Goal: Check status: Check status

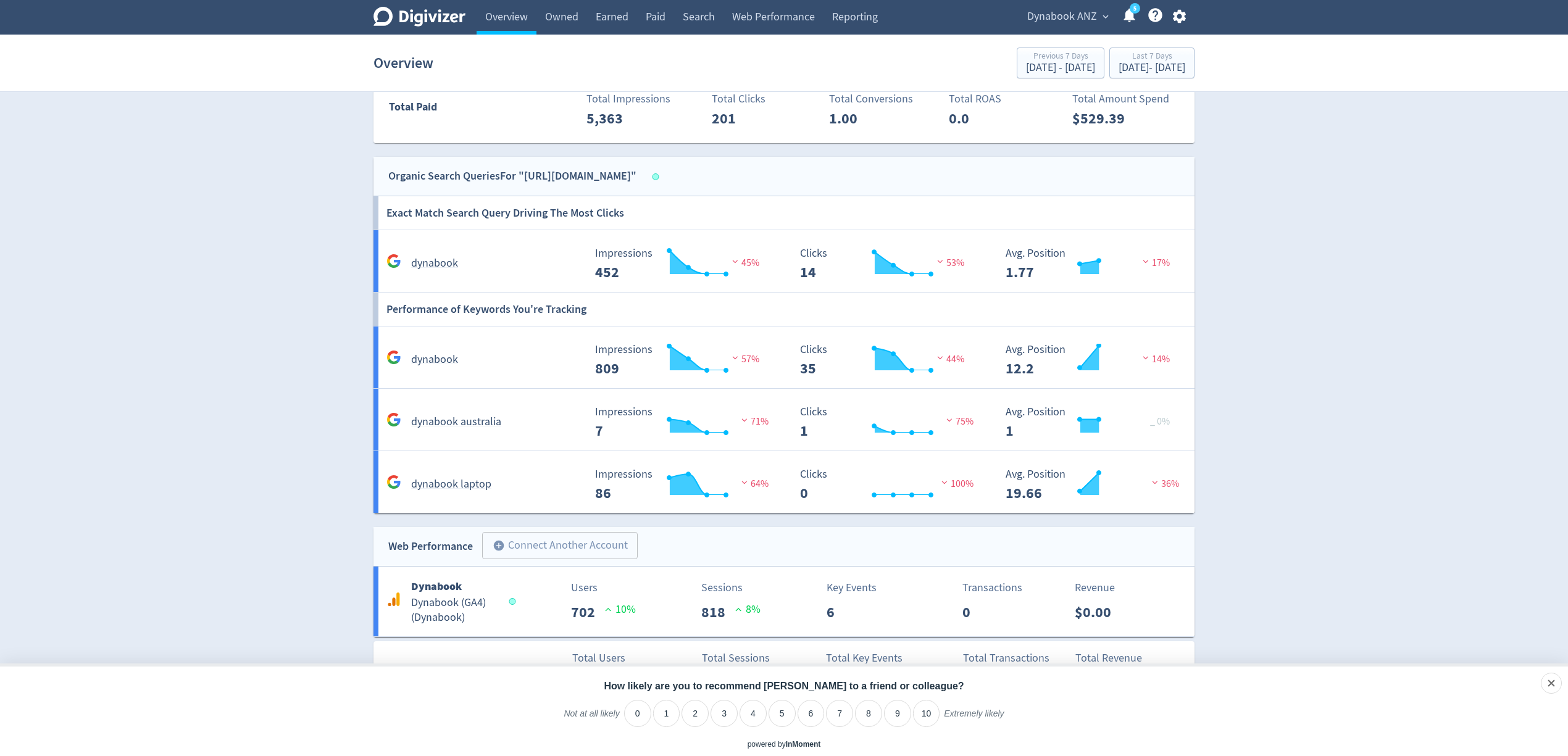
scroll to position [782, 0]
click at [1512, 686] on icon "Close survey" at bounding box center [1511, 683] width 9 height 9
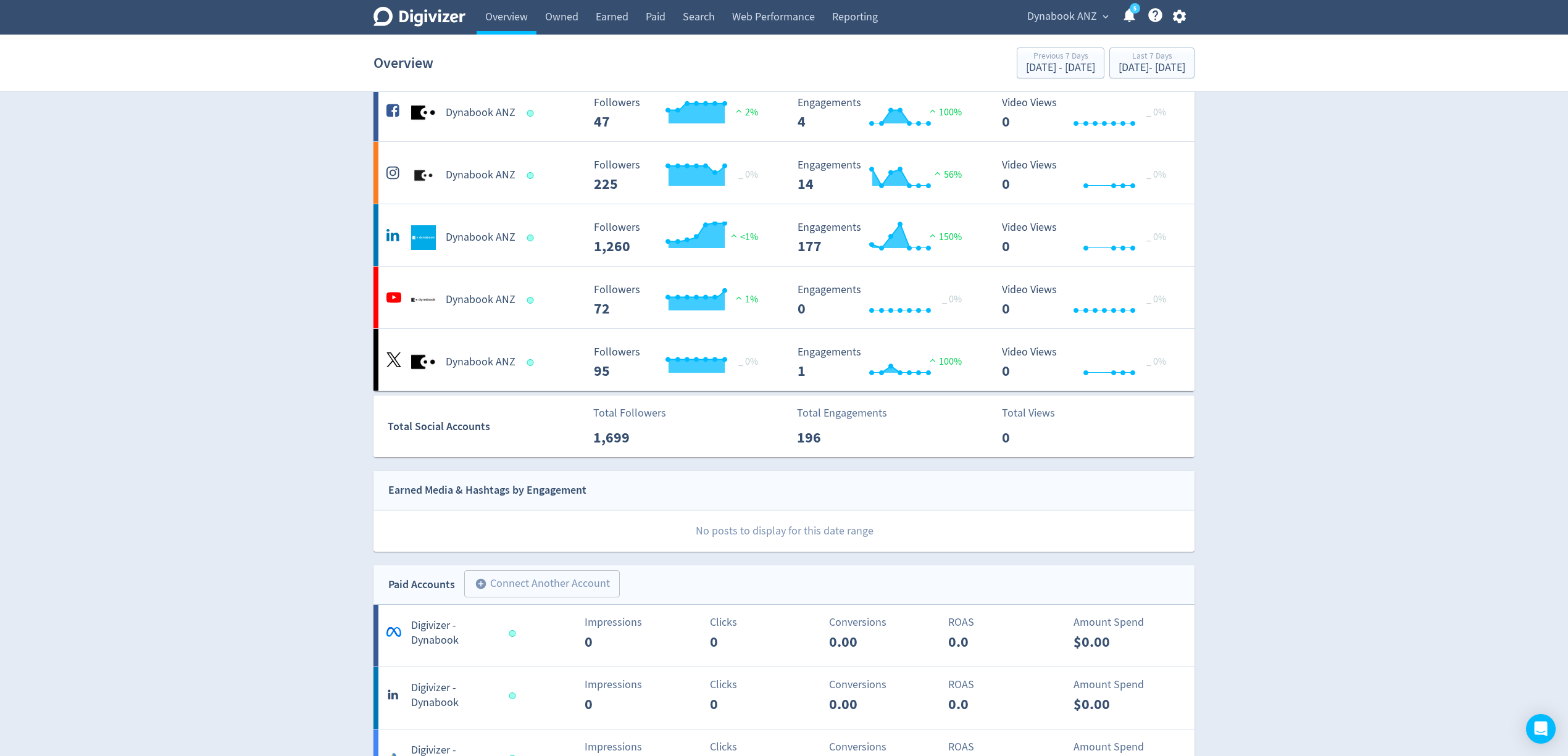
scroll to position [0, 0]
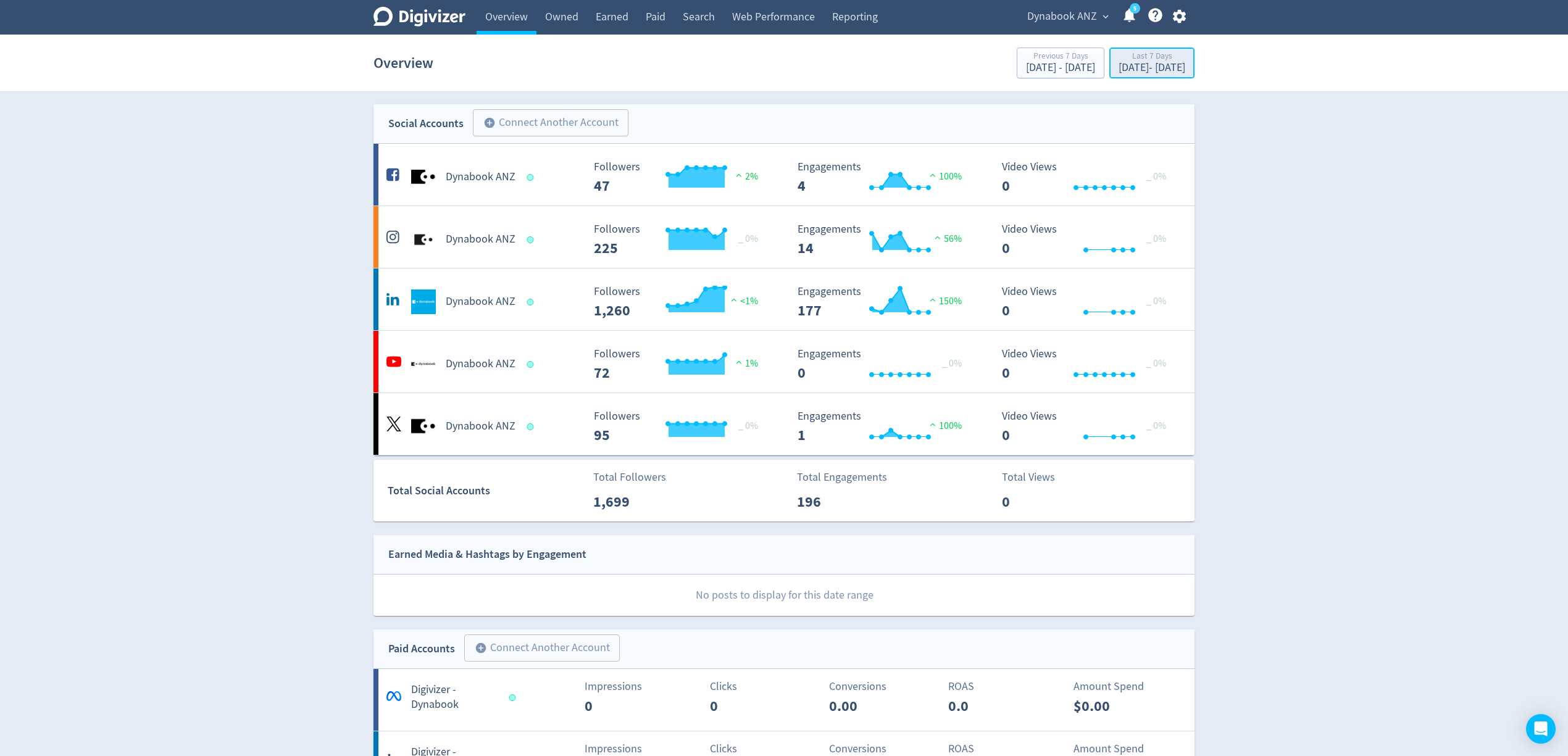
click at [1167, 67] on div "[DATE] - [DATE]" at bounding box center [1152, 68] width 67 height 11
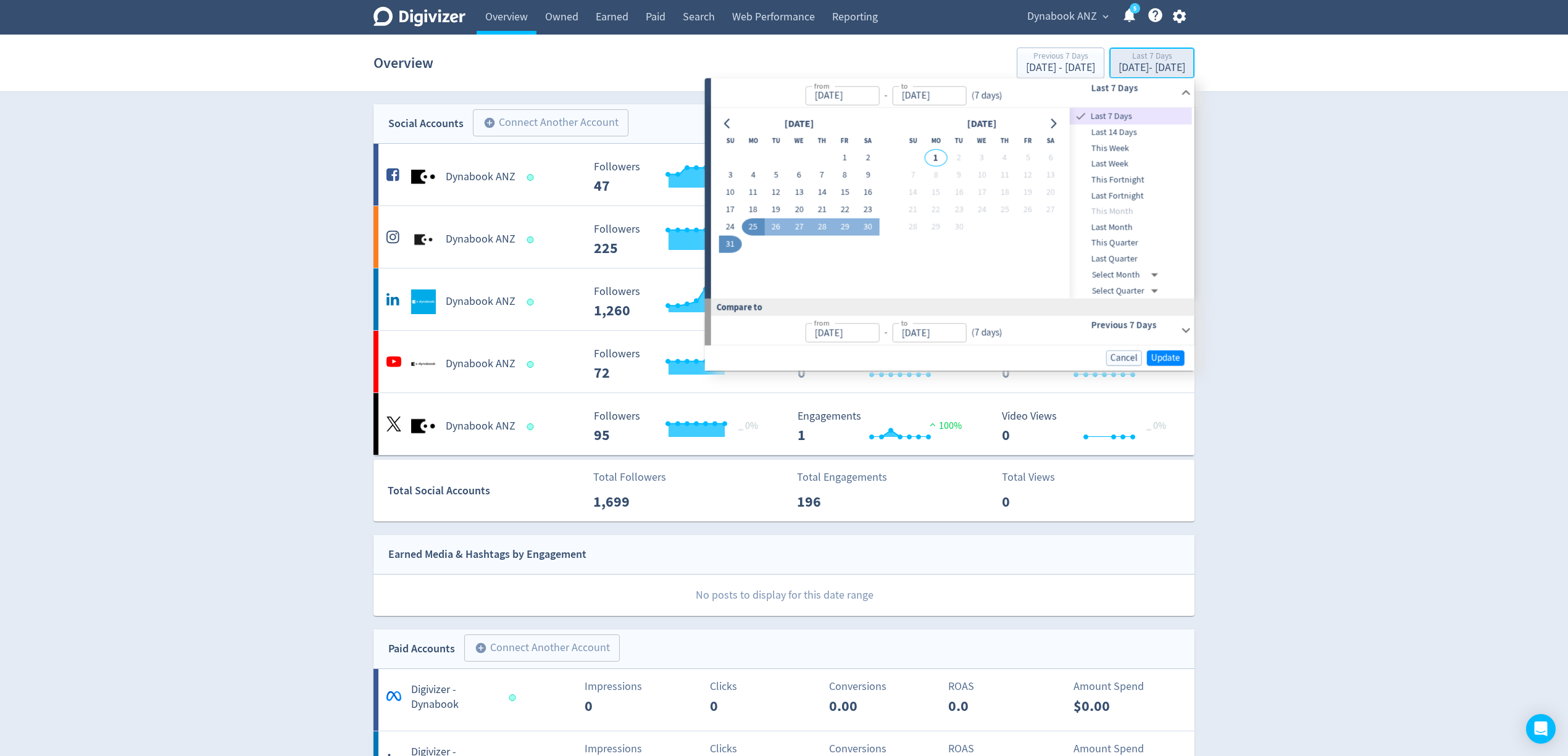
type input "[DATE]"
click at [846, 162] on button "1" at bounding box center [845, 158] width 23 height 18
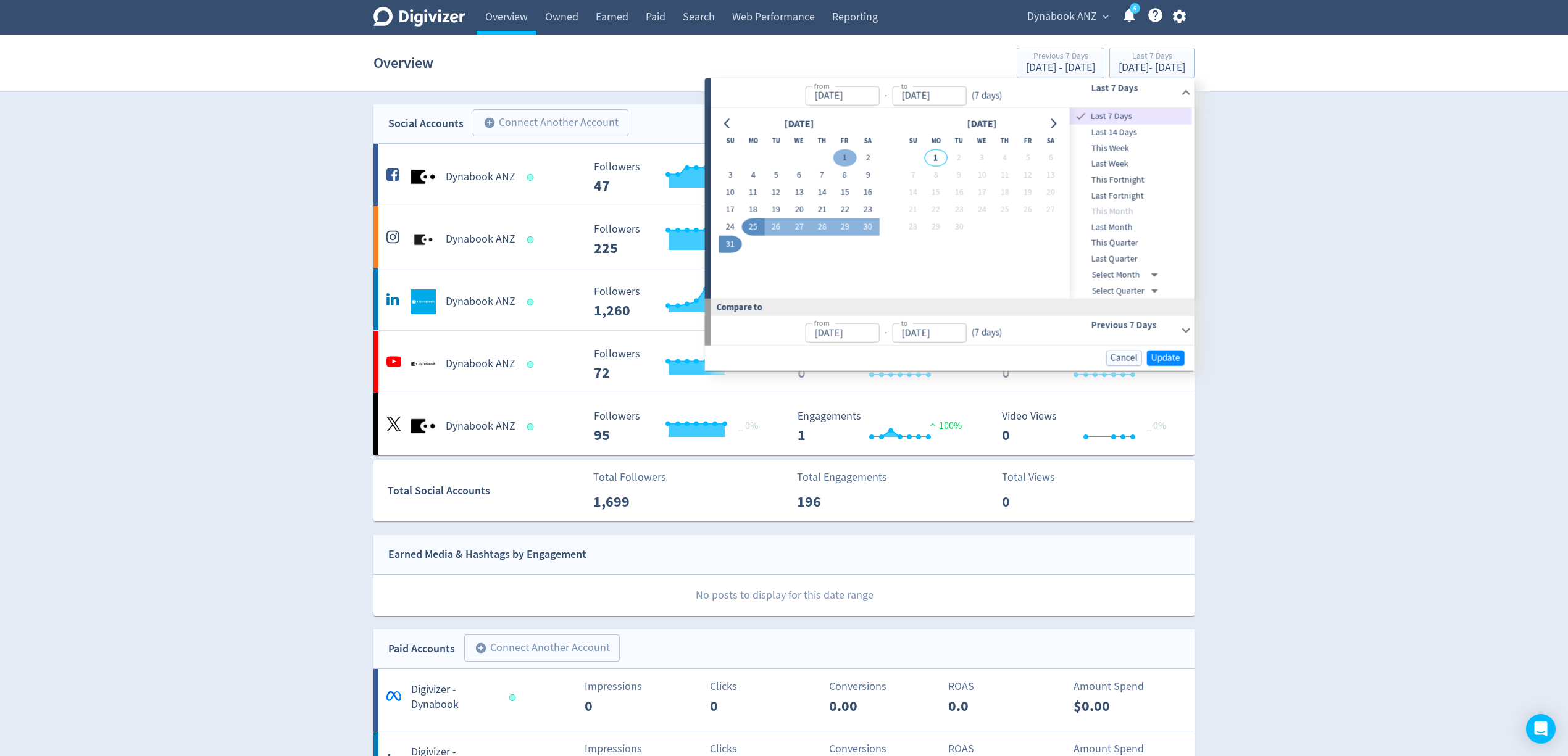
type input "[DATE]"
click at [728, 245] on button "31" at bounding box center [730, 245] width 23 height 18
type input "[DATE]"
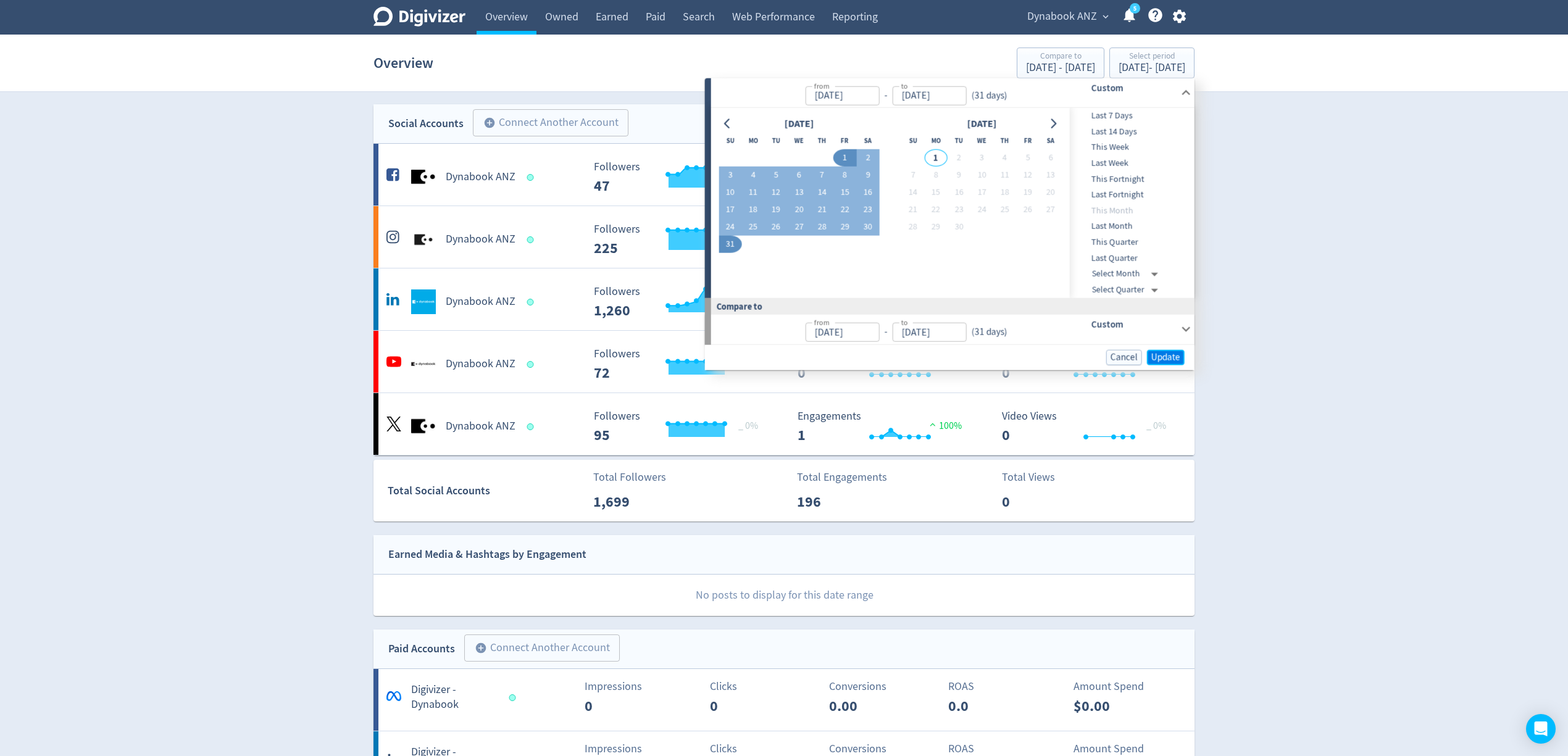
click at [1175, 355] on span "Update" at bounding box center [1166, 356] width 29 height 10
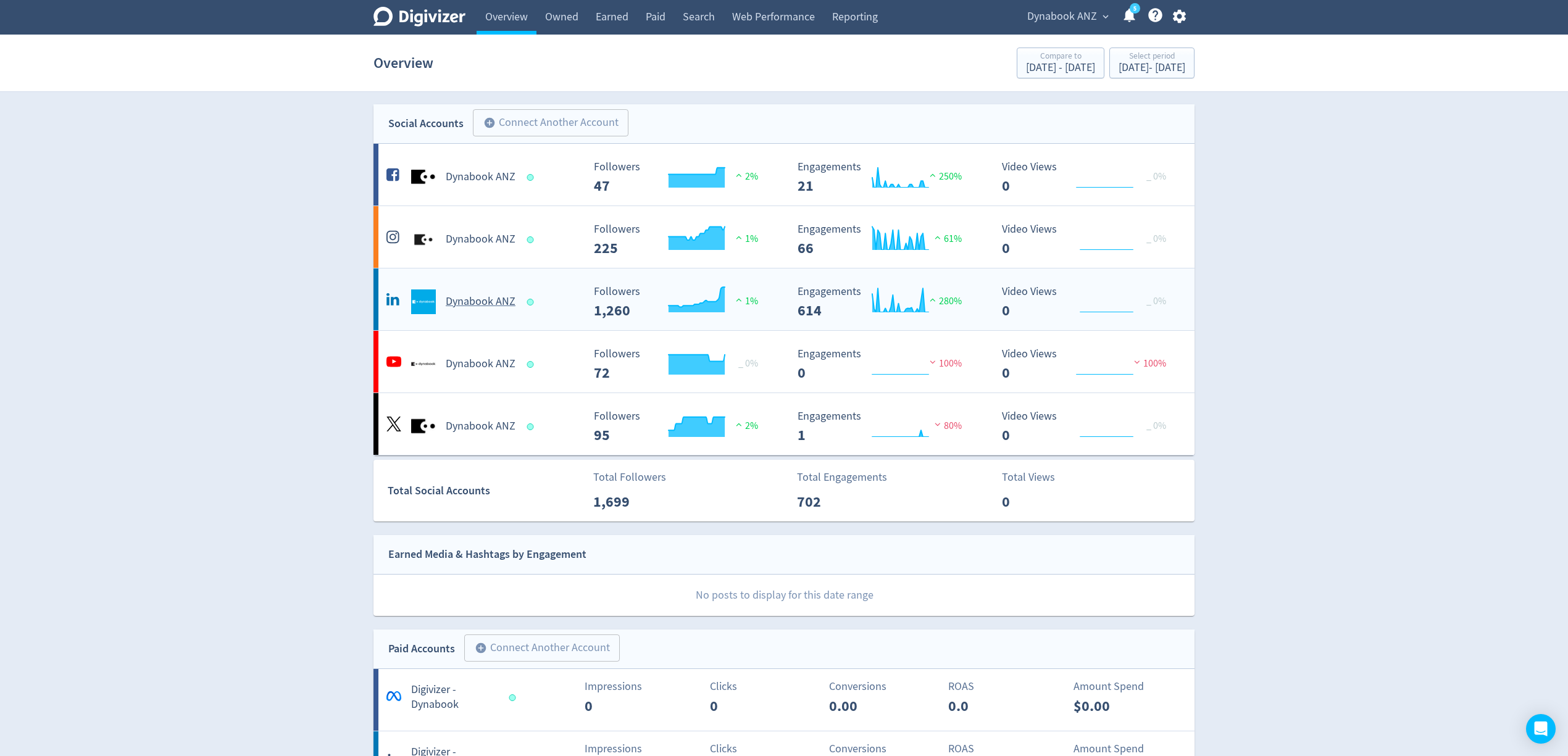
click at [464, 295] on h5 "Dynabook ANZ" at bounding box center [480, 301] width 70 height 15
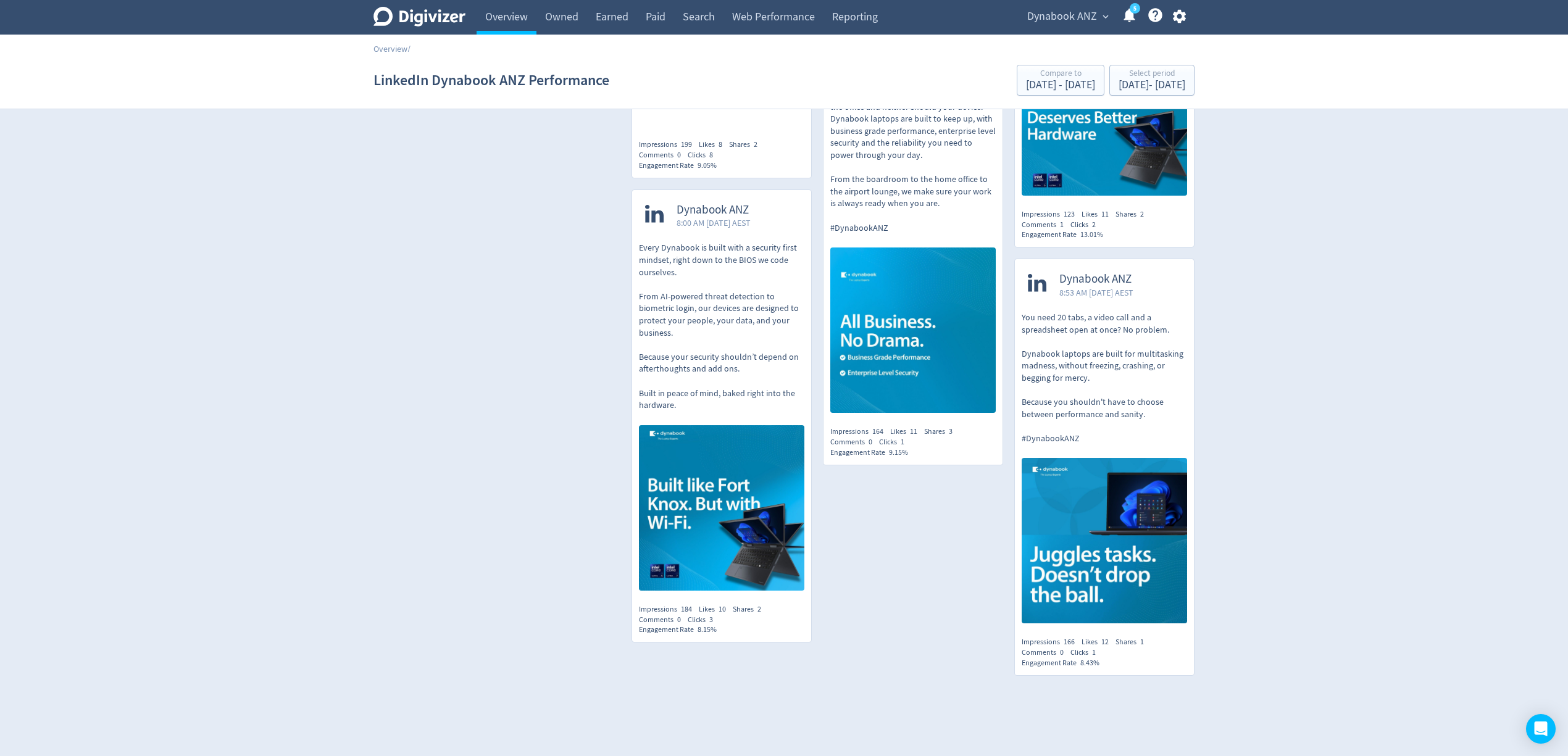
scroll to position [1928, 0]
